Goal: Task Accomplishment & Management: Manage account settings

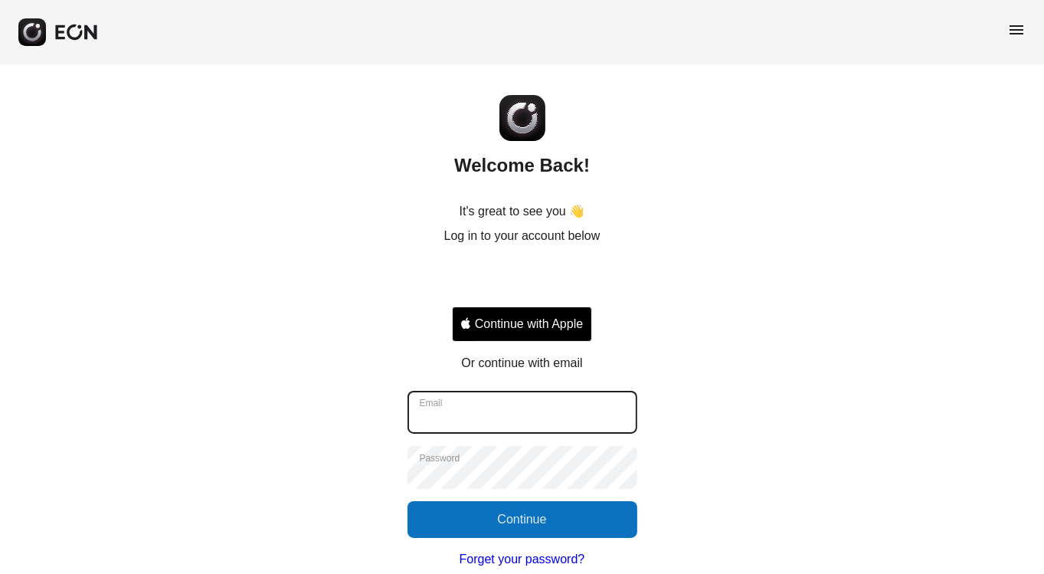
click at [478, 392] on input "Email" at bounding box center [523, 412] width 230 height 43
type input "**********"
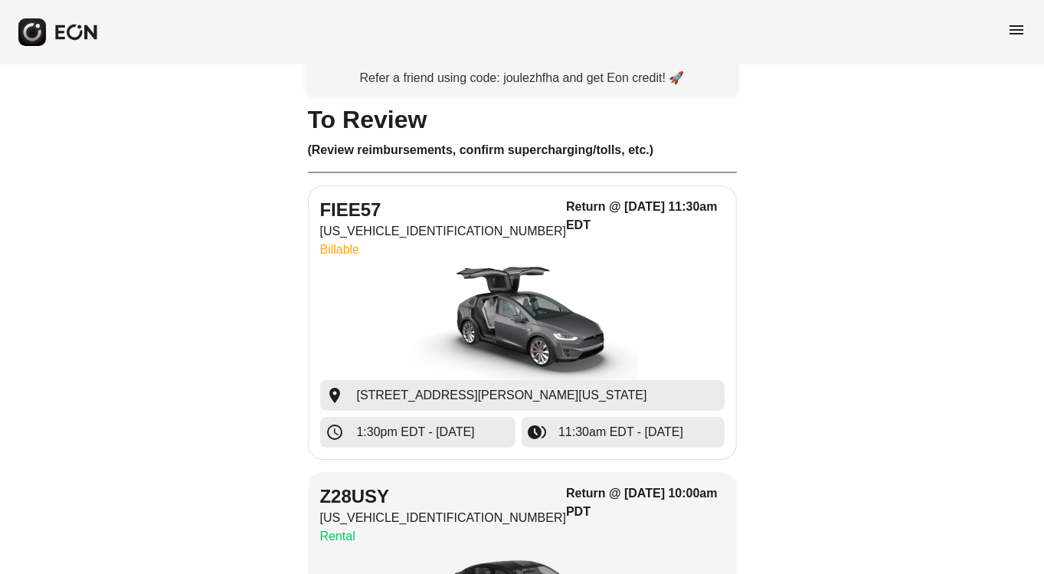
scroll to position [24, 0]
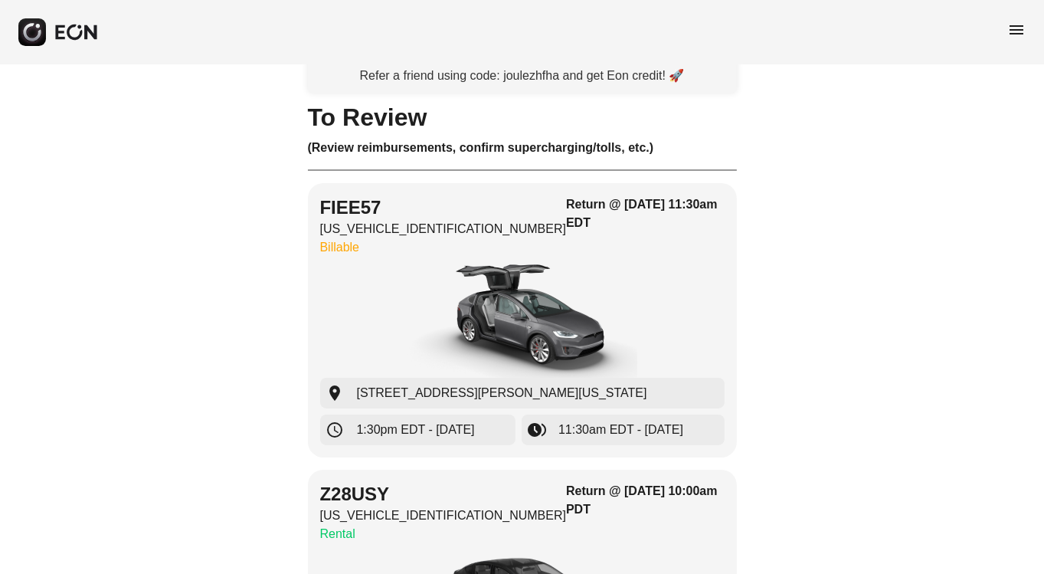
click at [1015, 34] on span "menu" at bounding box center [1017, 30] width 18 height 18
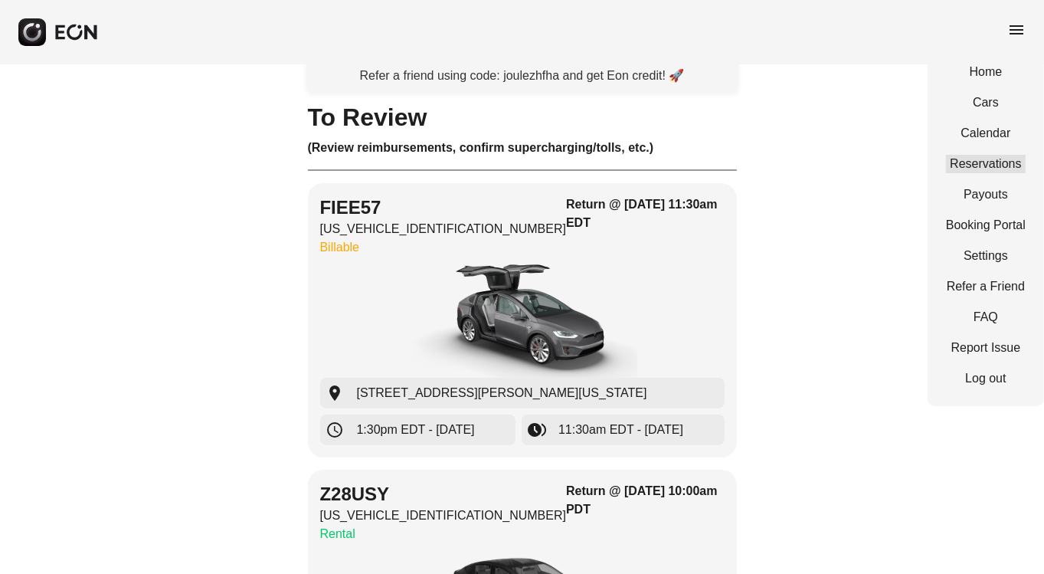
click at [966, 159] on link "Reservations" at bounding box center [986, 164] width 80 height 18
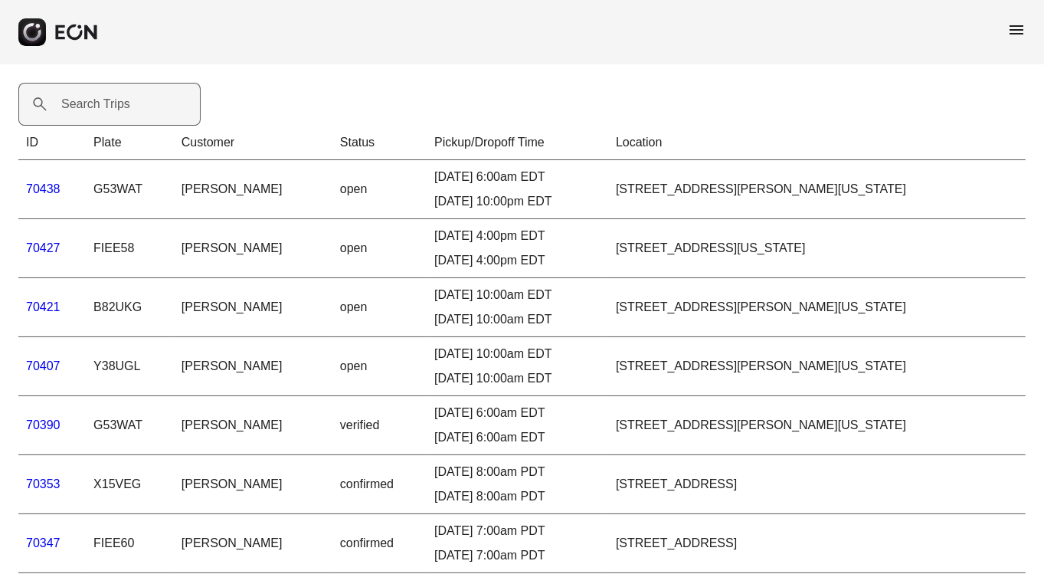
click at [71, 111] on label "Search Trips" at bounding box center [95, 104] width 69 height 18
click at [71, 111] on Trips "Search Trips" at bounding box center [109, 104] width 182 height 43
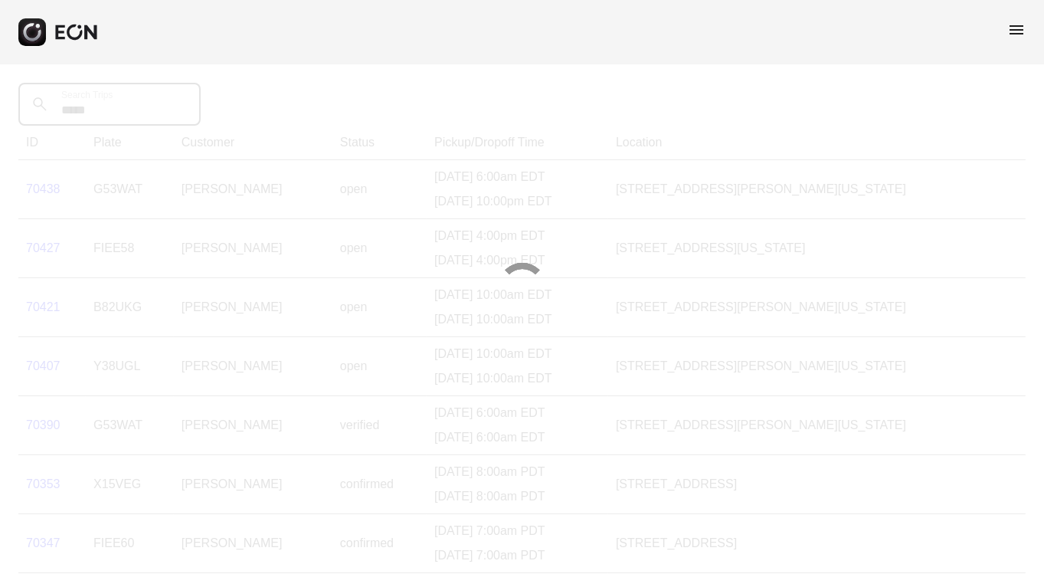
type Trips "*****"
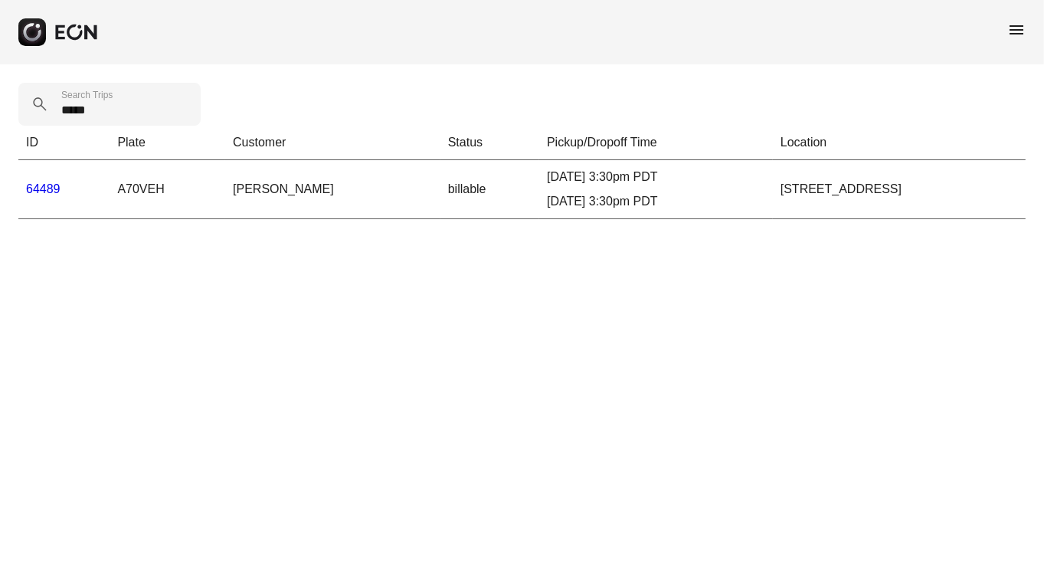
click at [32, 188] on link "64489" at bounding box center [43, 188] width 34 height 13
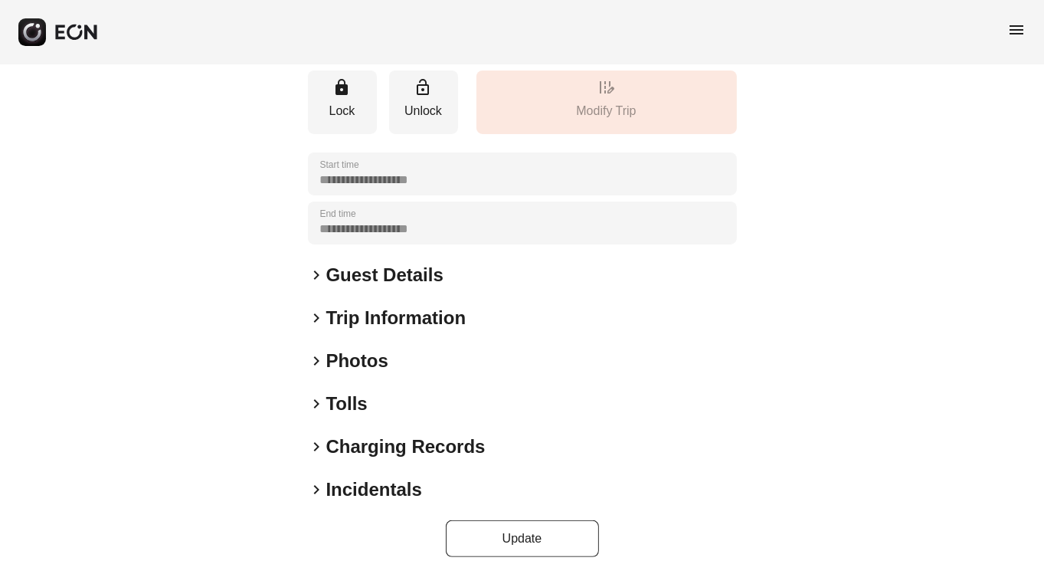
scroll to position [189, 0]
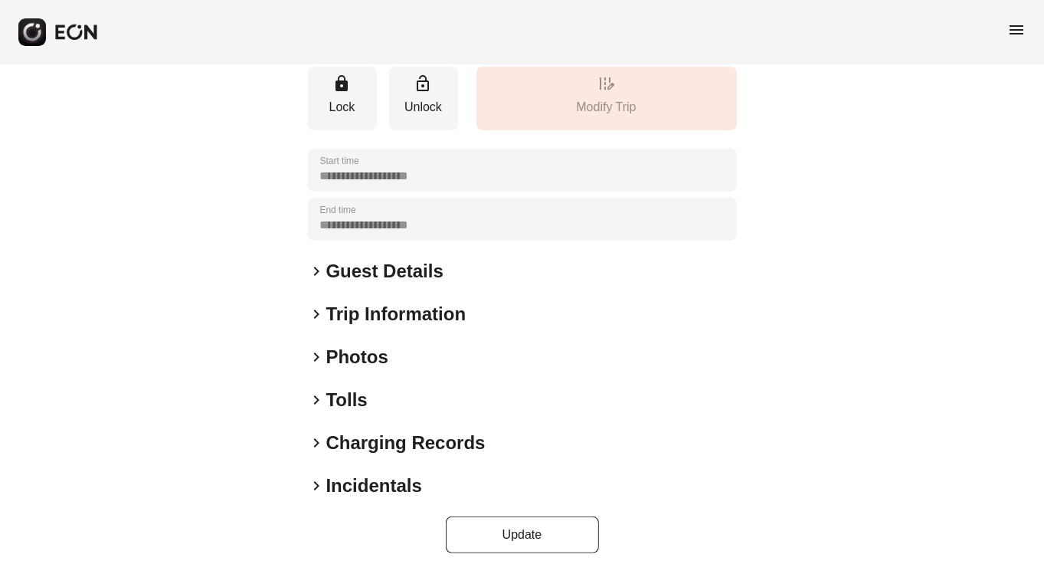
click at [313, 481] on span "keyboard_arrow_right" at bounding box center [317, 486] width 18 height 18
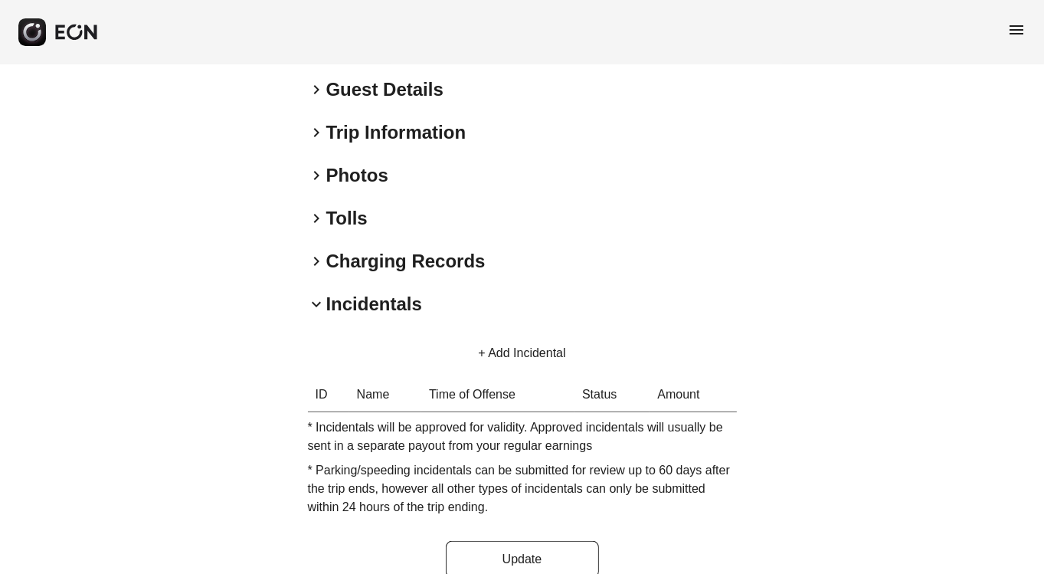
scroll to position [379, 0]
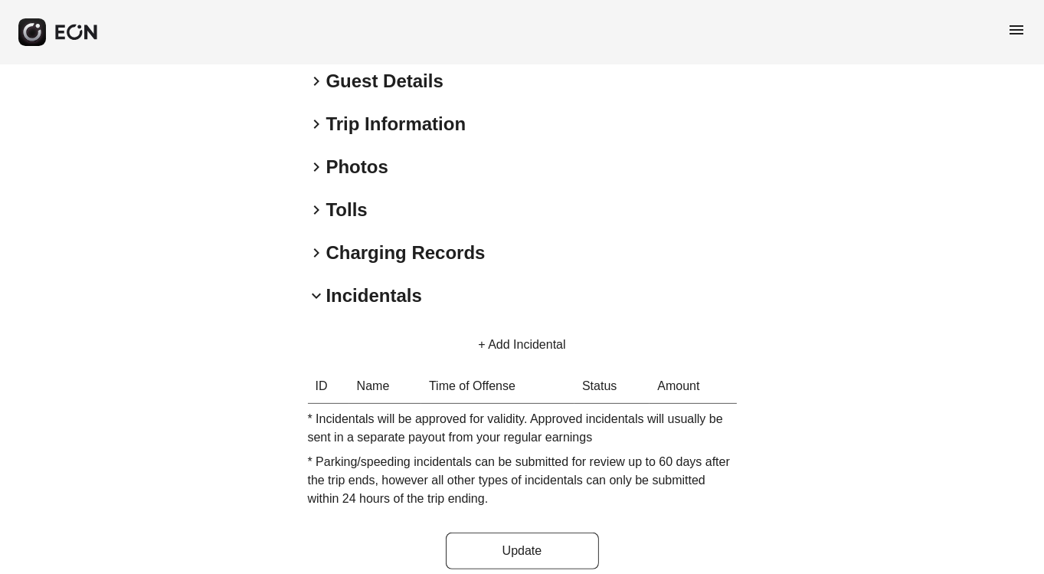
click at [313, 251] on span "keyboard_arrow_right" at bounding box center [317, 253] width 18 height 18
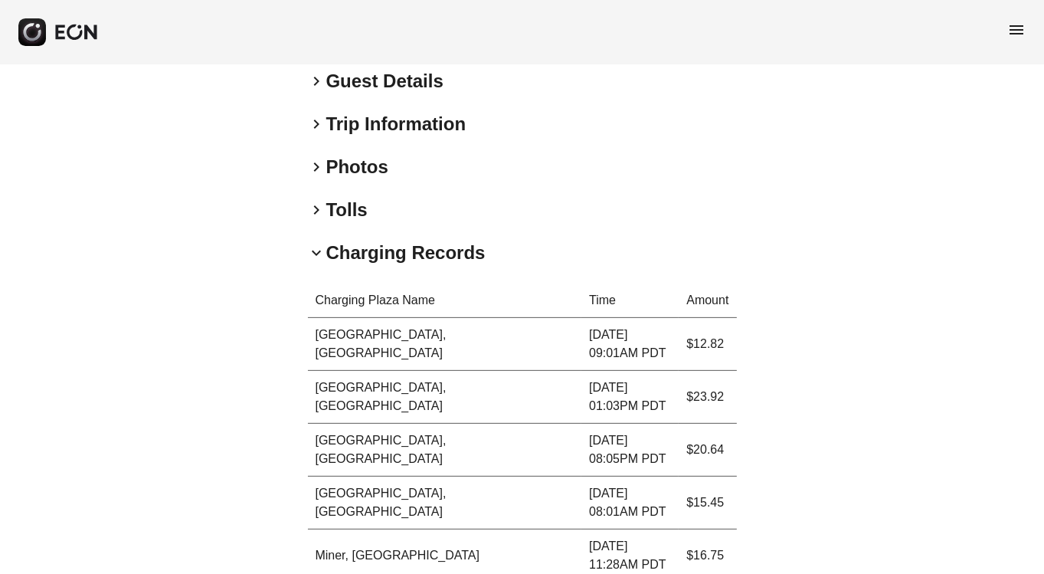
click at [313, 208] on span "keyboard_arrow_right" at bounding box center [317, 210] width 18 height 18
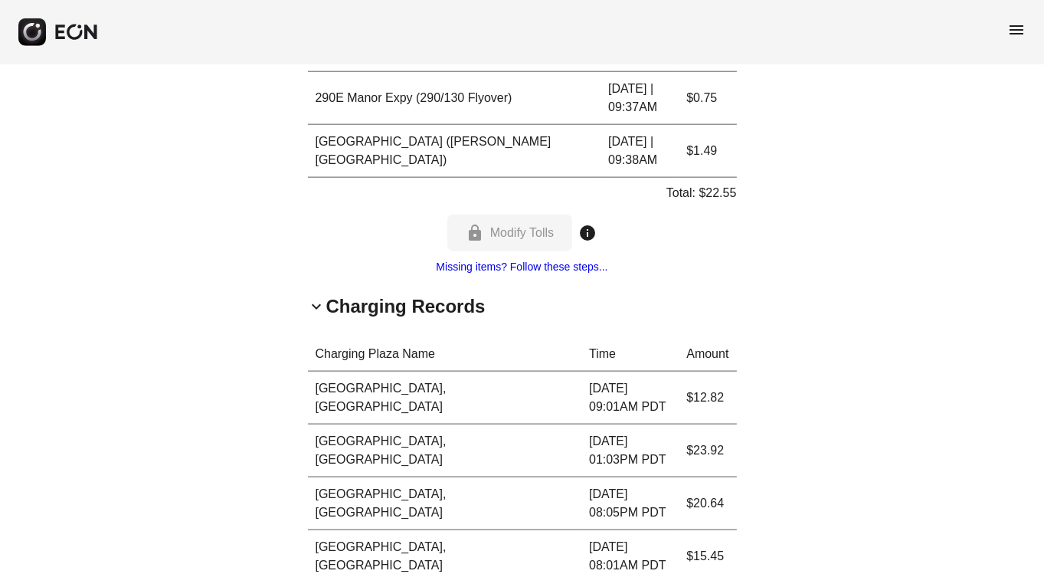
scroll to position [2871, 0]
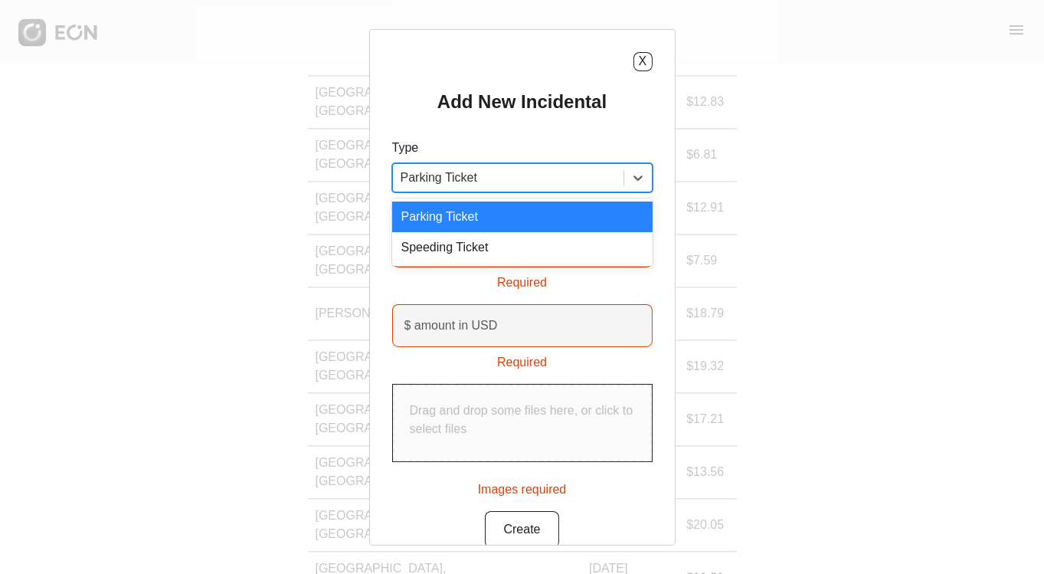
click at [415, 185] on div at bounding box center [508, 176] width 215 height 21
click at [642, 64] on button "X" at bounding box center [643, 60] width 19 height 19
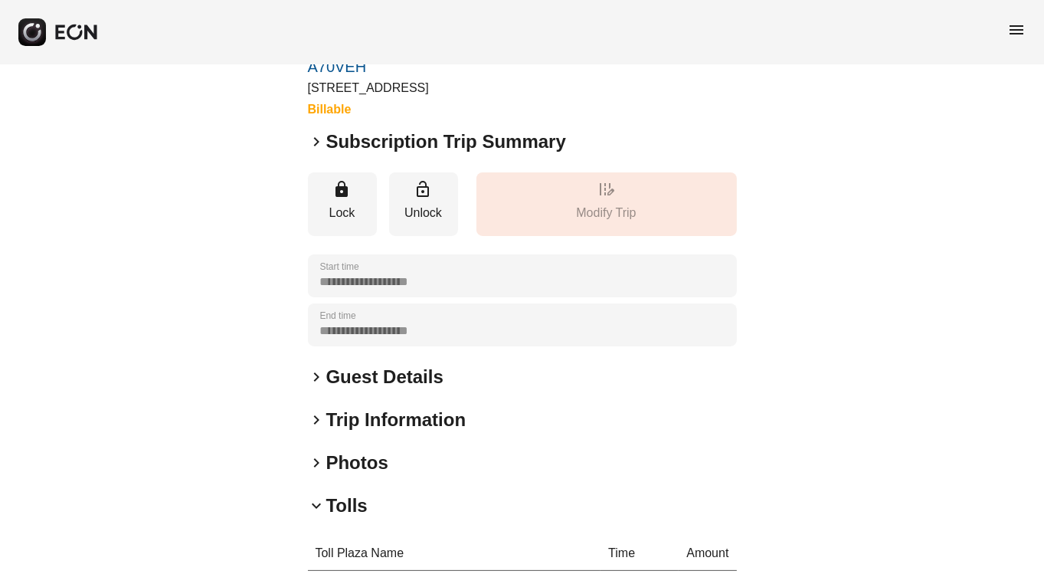
scroll to position [0, 0]
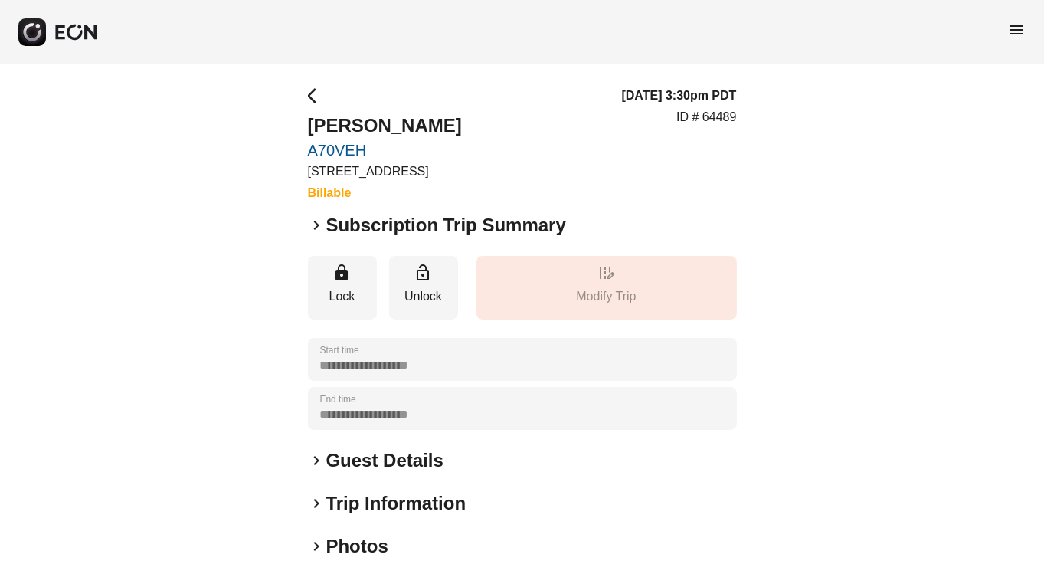
click at [1017, 25] on span "menu" at bounding box center [1017, 30] width 18 height 18
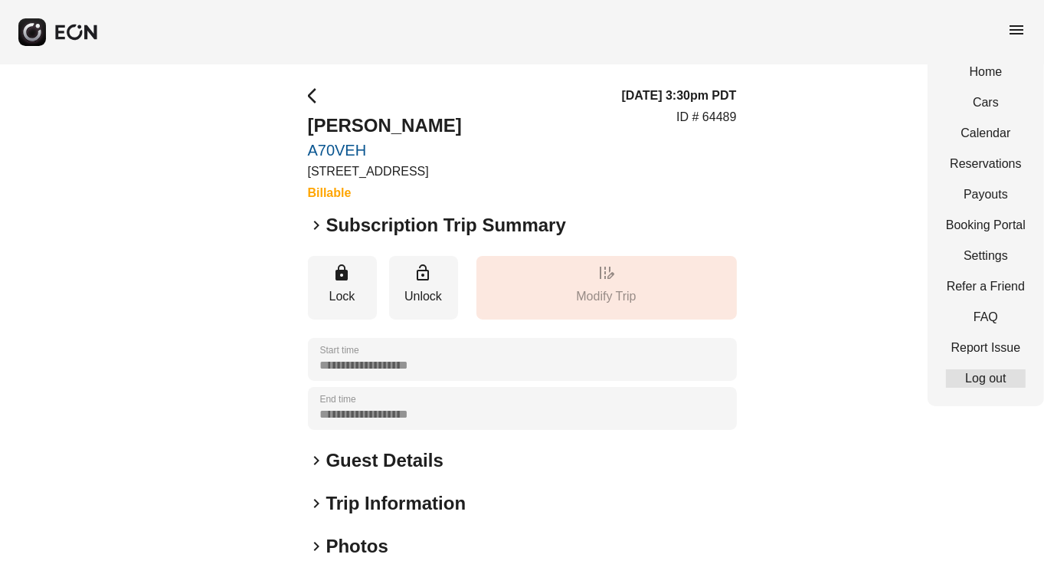
click at [983, 382] on link "Log out" at bounding box center [986, 378] width 80 height 18
